Goal: Find specific page/section: Find specific page/section

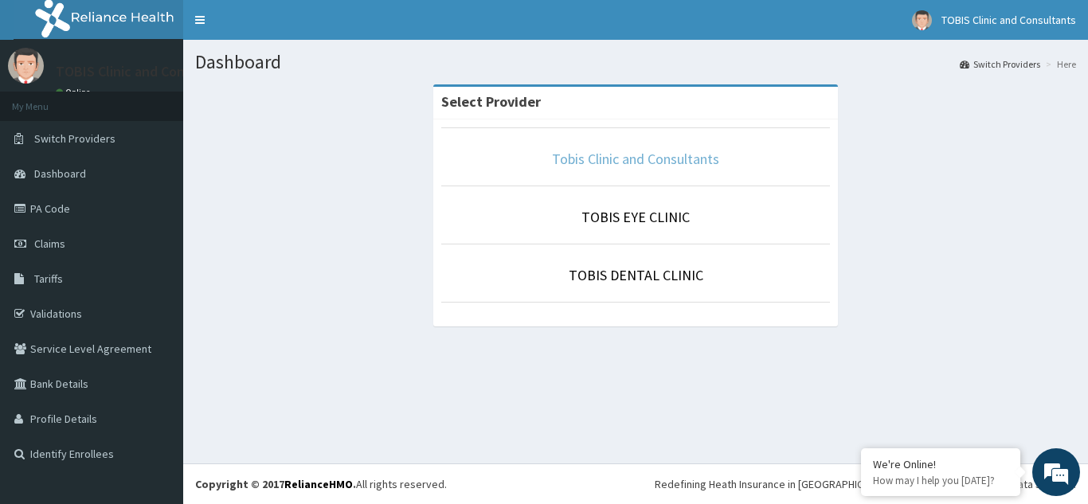
click at [636, 159] on link "Tobis Clinic and Consultants" at bounding box center [635, 159] width 167 height 18
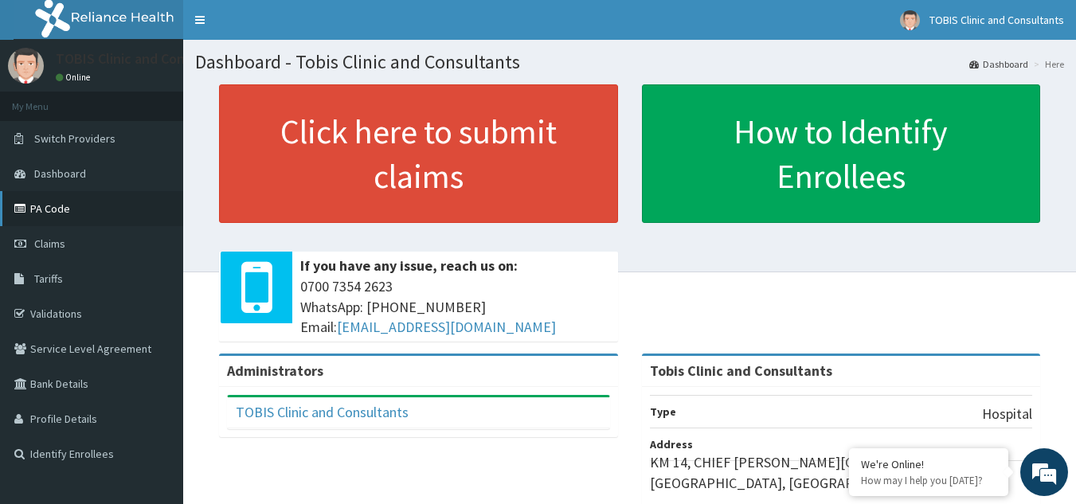
click at [49, 206] on link "PA Code" at bounding box center [91, 208] width 183 height 35
